Goal: Information Seeking & Learning: Find specific fact

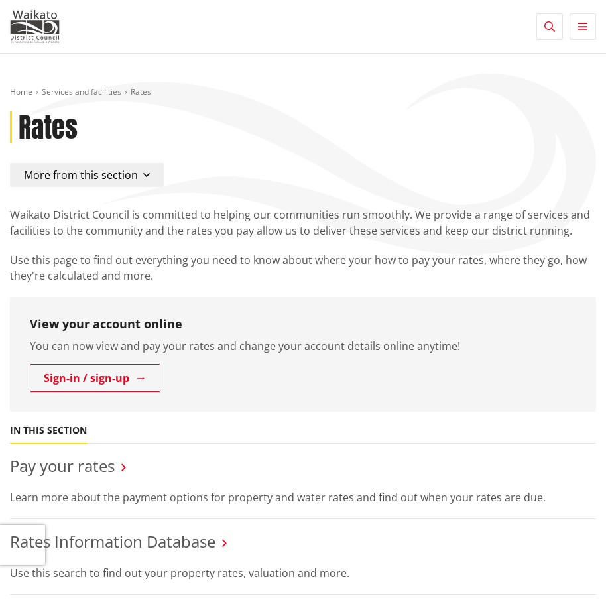
scroll to position [332, 0]
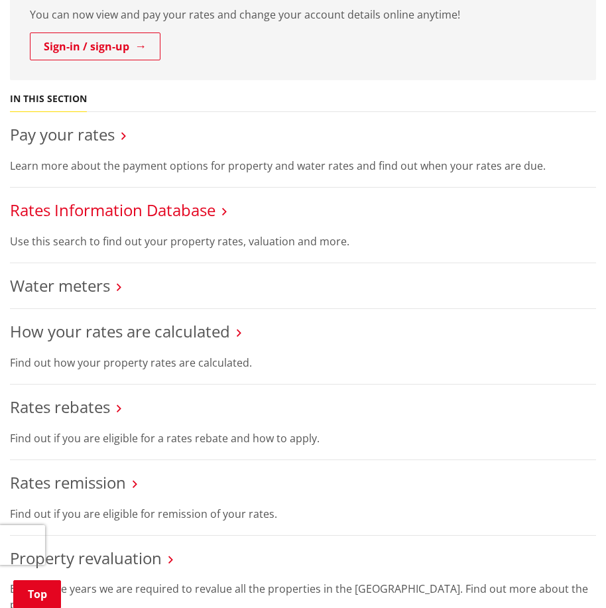
click at [78, 208] on link "Rates Information Database" at bounding box center [113, 210] width 206 height 22
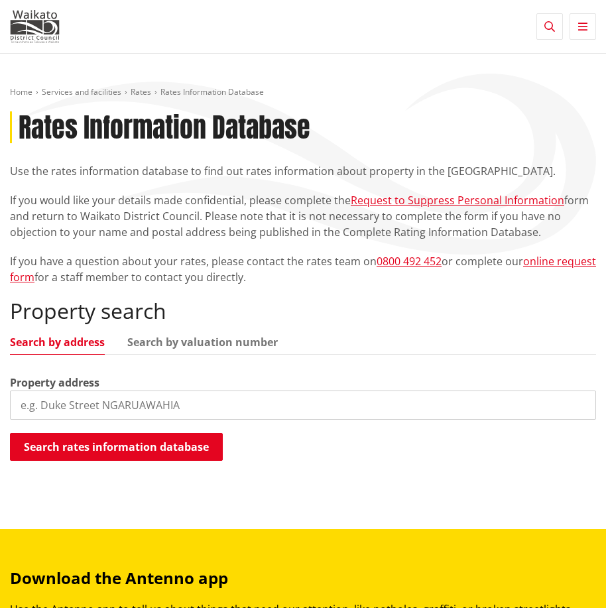
click at [86, 398] on input "search" at bounding box center [303, 405] width 586 height 29
paste input "[STREET_ADDRESS]"
click at [197, 409] on input "[STREET_ADDRESS]" at bounding box center [303, 405] width 586 height 29
click at [208, 402] on input "12 Pengover Avenue, Leamington" at bounding box center [303, 405] width 586 height 29
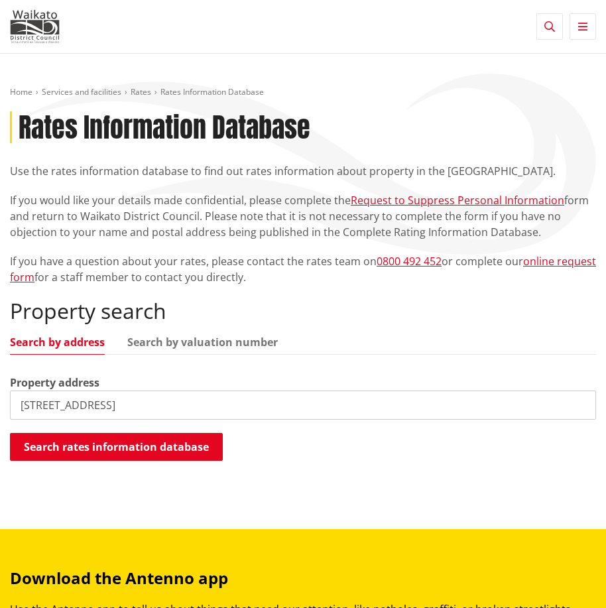
drag, startPoint x: 212, startPoint y: 398, endPoint x: 125, endPoint y: 401, distance: 86.9
click at [125, 401] on input "12 Pengover Avenue, Leamingto" at bounding box center [303, 405] width 586 height 29
click at [135, 405] on input "12 Pengover Avenue" at bounding box center [303, 405] width 586 height 29
type input "12 Pengover Avenue"
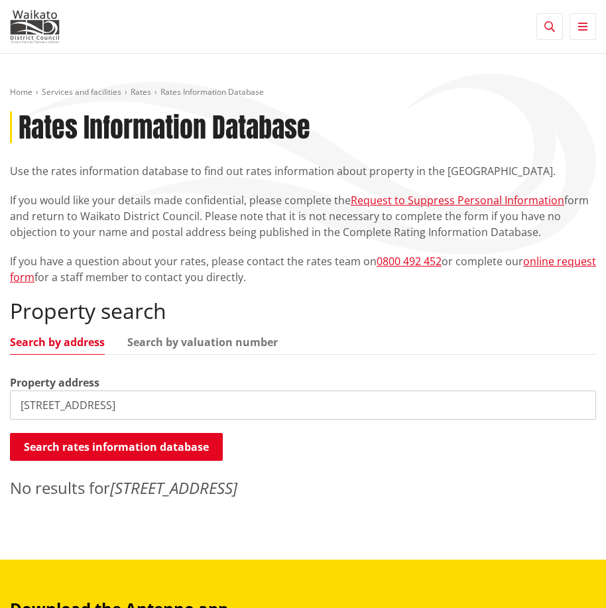
click at [127, 407] on input "12 Pengover Avenue" at bounding box center [303, 405] width 586 height 29
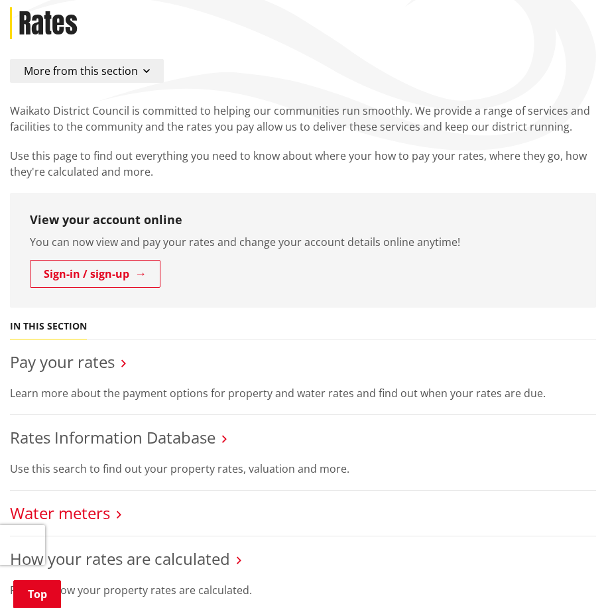
scroll to position [398, 0]
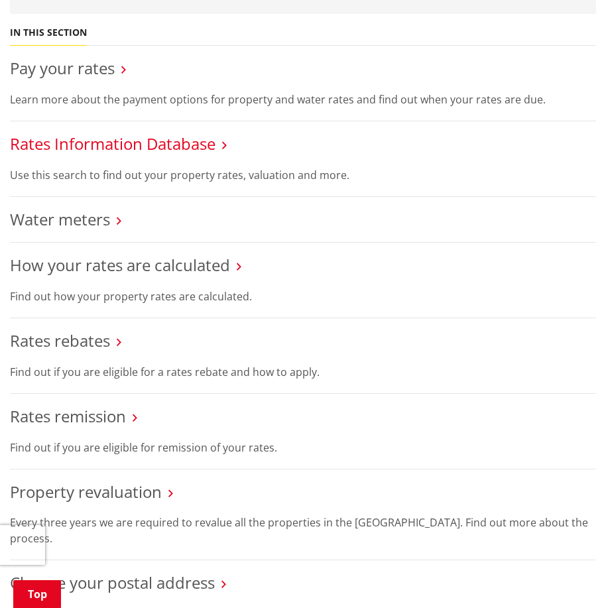
click at [121, 145] on link "Rates Information Database" at bounding box center [113, 144] width 206 height 22
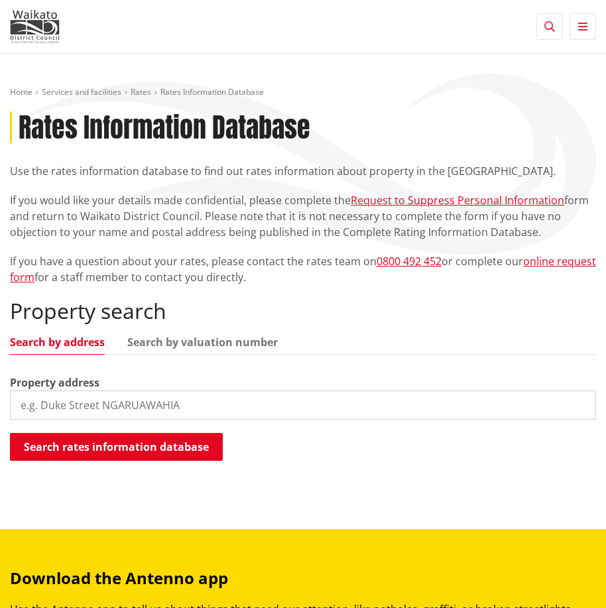
click at [49, 400] on input "search" at bounding box center [303, 405] width 586 height 29
paste input "12 Pengover Avenue, Leamington"
drag, startPoint x: 121, startPoint y: 403, endPoint x: 227, endPoint y: 414, distance: 107.3
click at [227, 414] on input "12 Pengover Avenue, Leamington" at bounding box center [303, 405] width 586 height 29
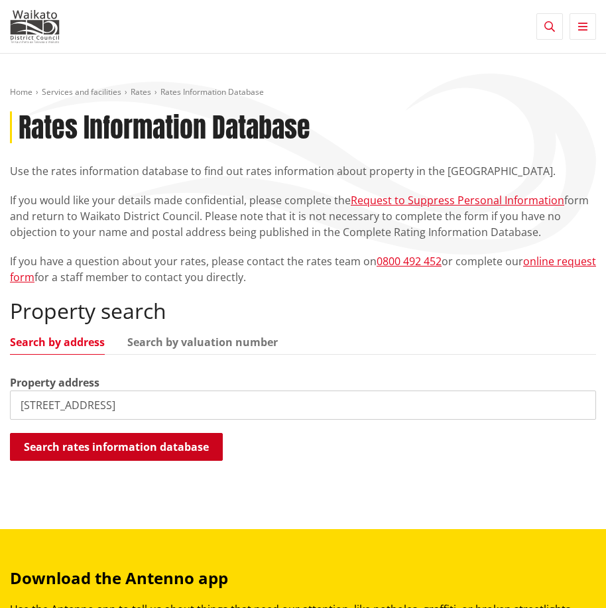
click at [174, 444] on button "Search rates information database" at bounding box center [116, 447] width 213 height 28
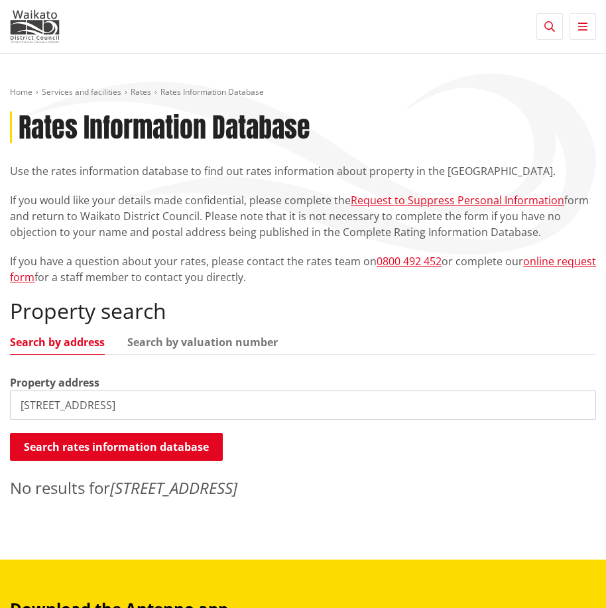
click at [145, 396] on input "12 Pengover Avenue" at bounding box center [303, 405] width 586 height 29
click at [155, 397] on input "12 Pengover Avenue" at bounding box center [303, 405] width 586 height 29
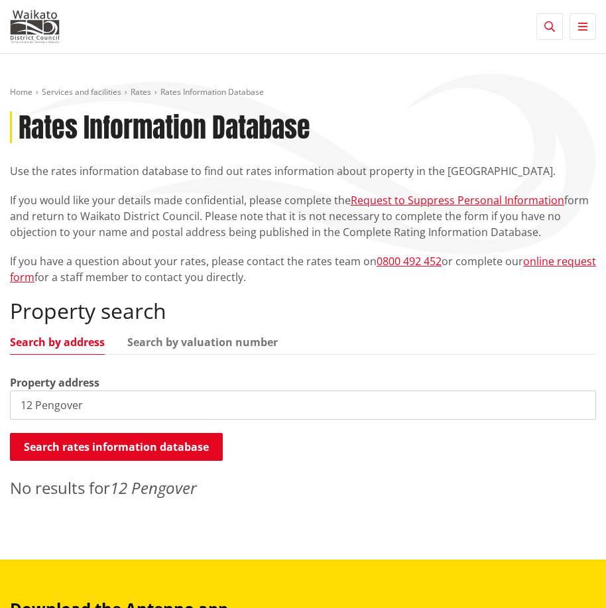
drag, startPoint x: 37, startPoint y: 405, endPoint x: -66, endPoint y: 409, distance: 102.9
type input "Pengover"
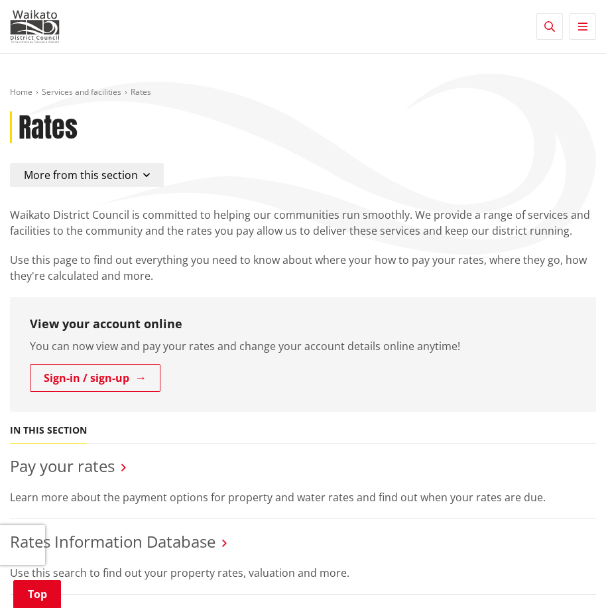
scroll to position [398, 0]
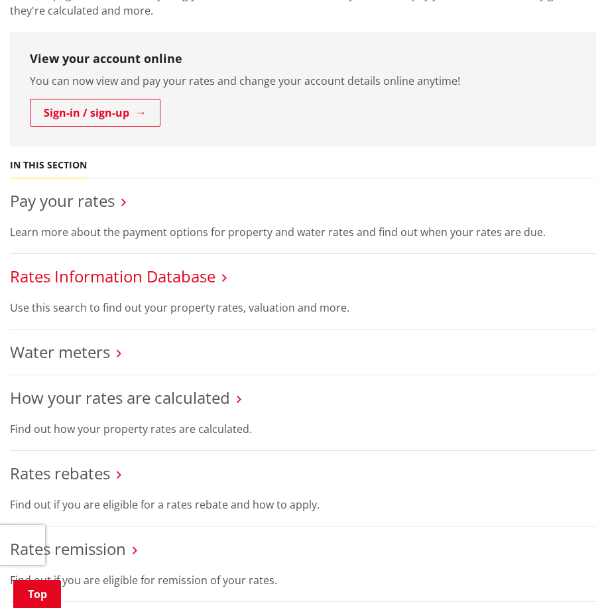
click at [107, 269] on link "Rates Information Database" at bounding box center [113, 276] width 206 height 22
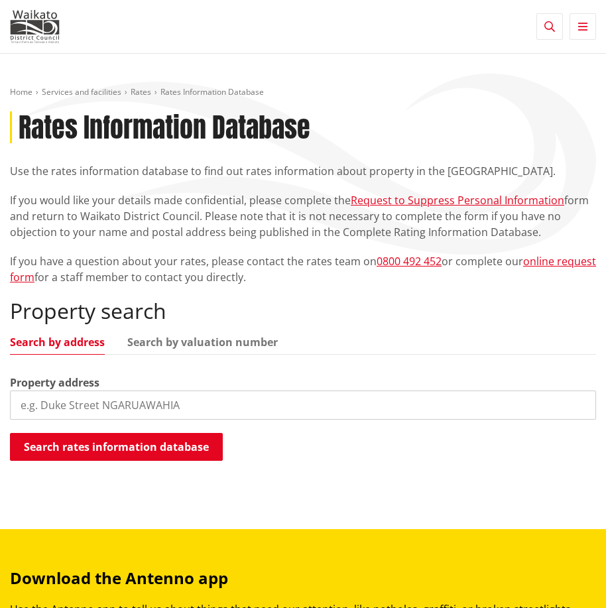
click at [163, 407] on input "search" at bounding box center [303, 405] width 586 height 29
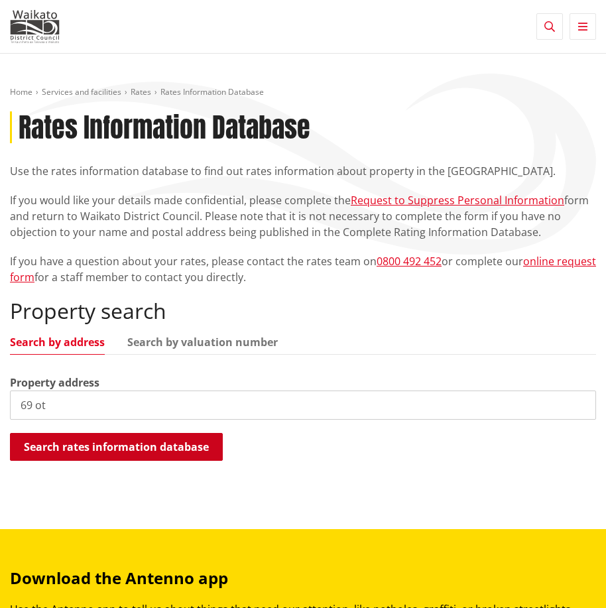
type input "69 ot"
click at [142, 455] on button "Search rates information database" at bounding box center [116, 447] width 213 height 28
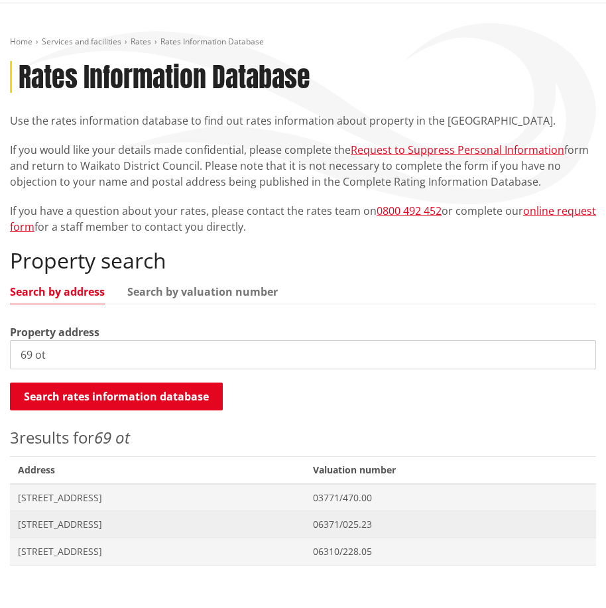
scroll to position [133, 0]
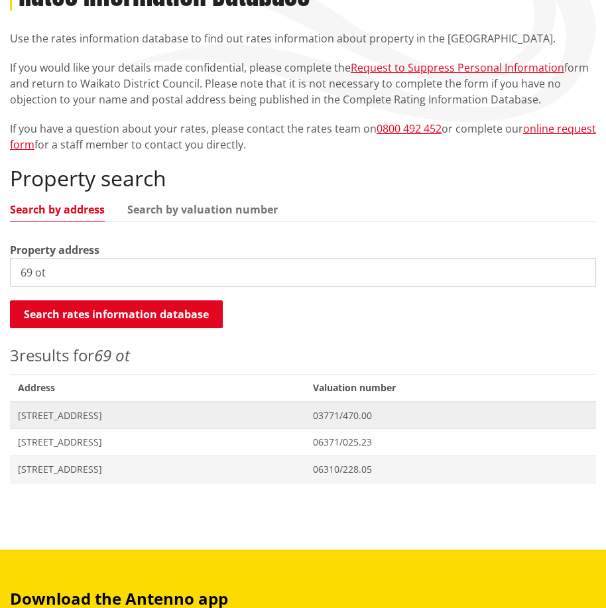
click at [61, 414] on span "69 Otaua Road WAIUKU" at bounding box center [157, 415] width 279 height 13
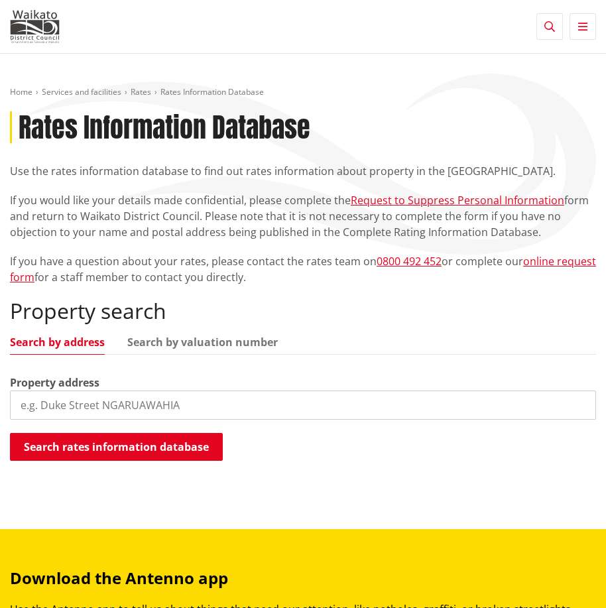
scroll to position [133, 0]
